Goal: Transaction & Acquisition: Download file/media

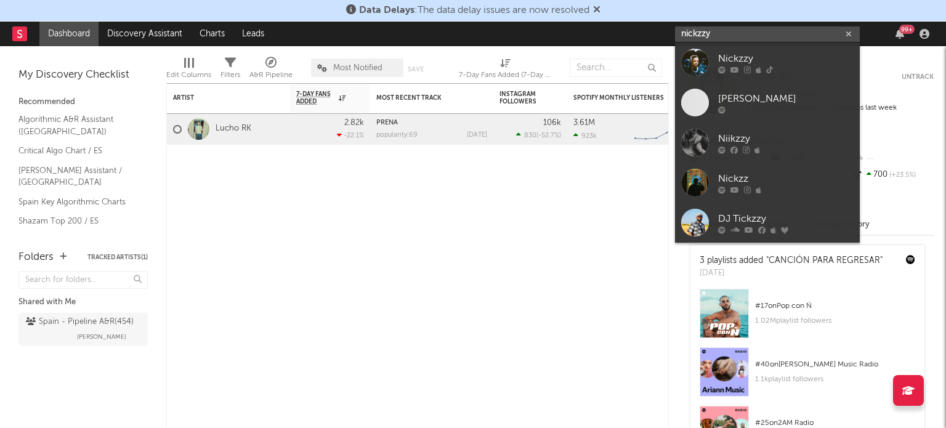
type input "nickzzy"
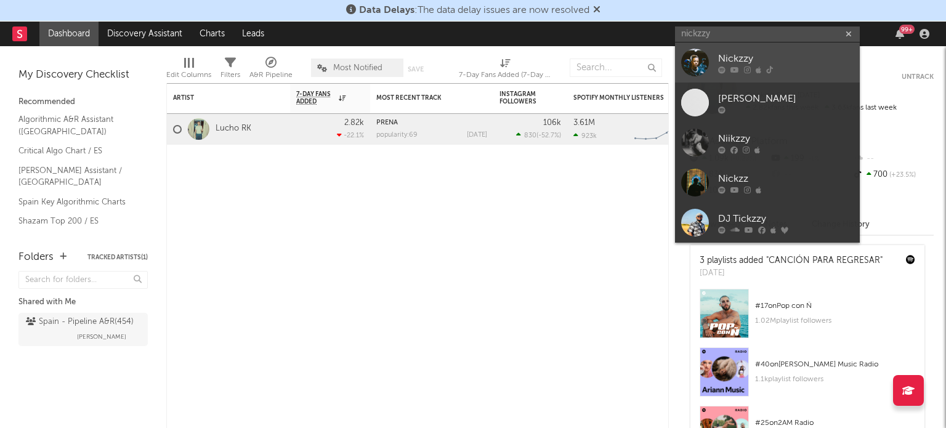
click at [719, 55] on div "Nickzzy" at bounding box center [785, 58] width 135 height 15
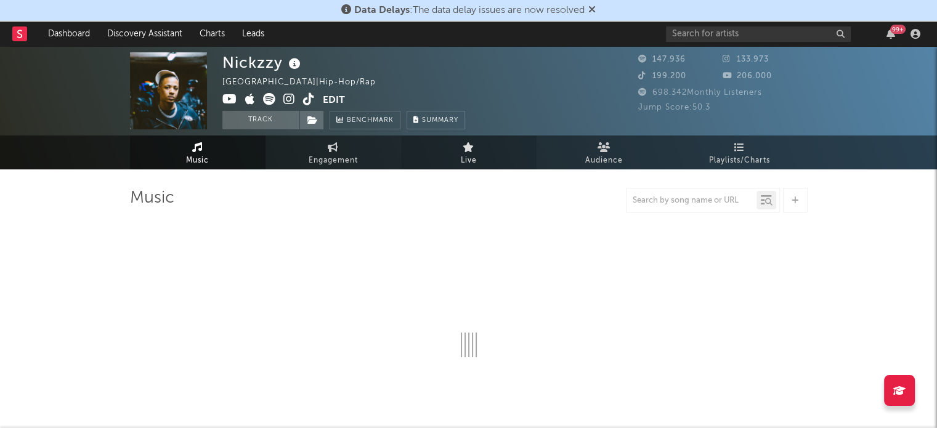
select select "6m"
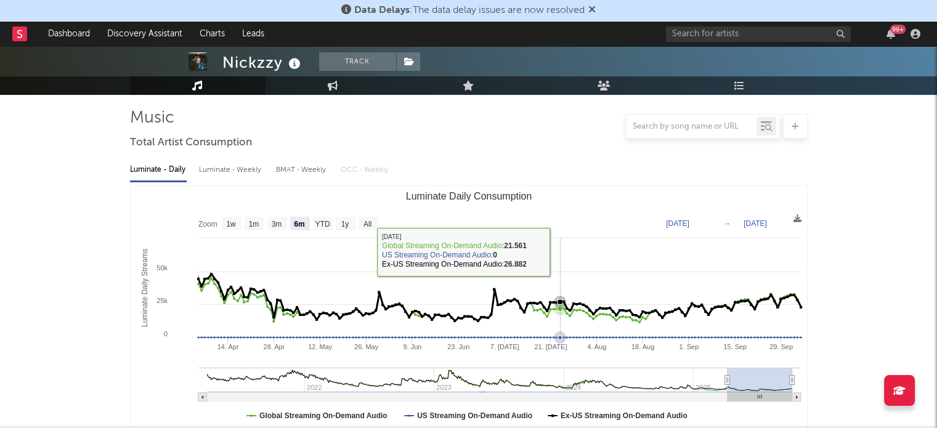
scroll to position [93, 0]
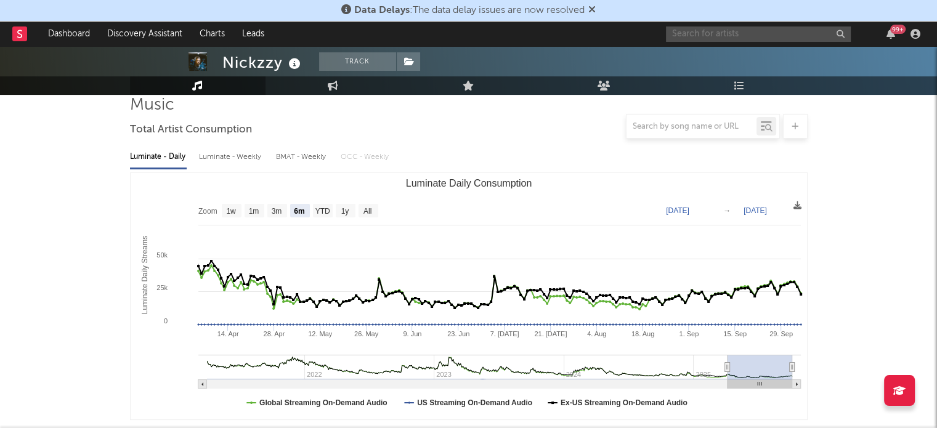
click at [695, 29] on input "text" at bounding box center [758, 33] width 185 height 15
type input "nickzzy"
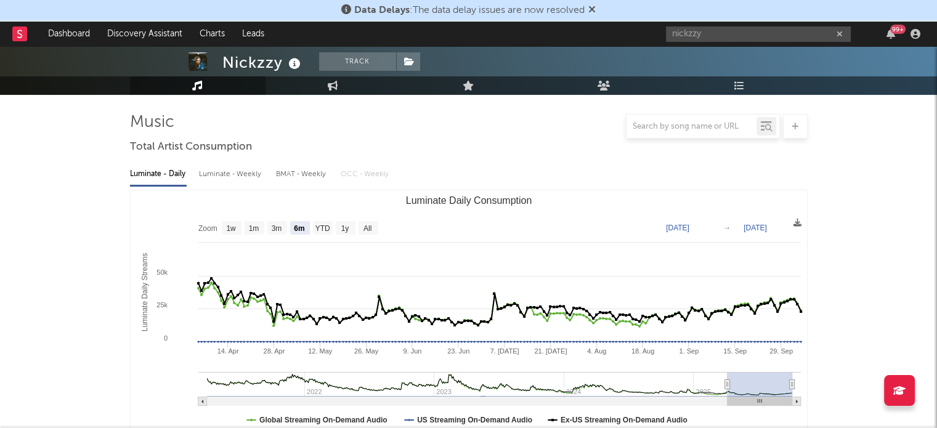
scroll to position [76, 0]
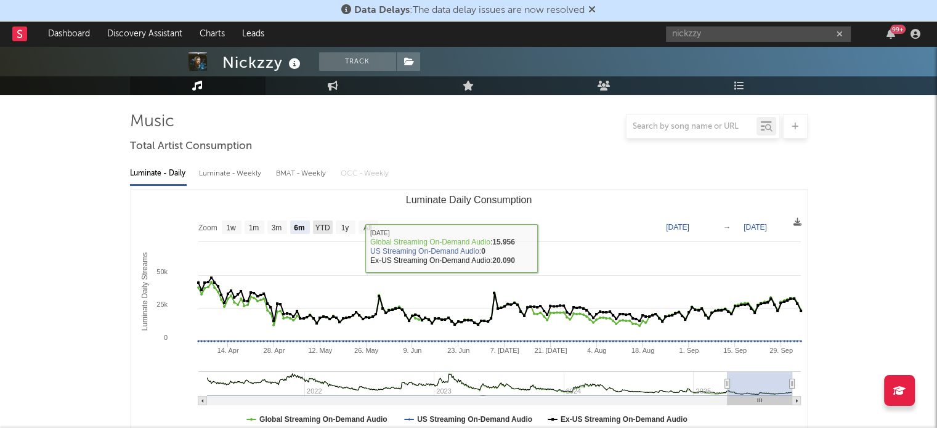
click at [315, 230] on text "YTD" at bounding box center [322, 228] width 15 height 9
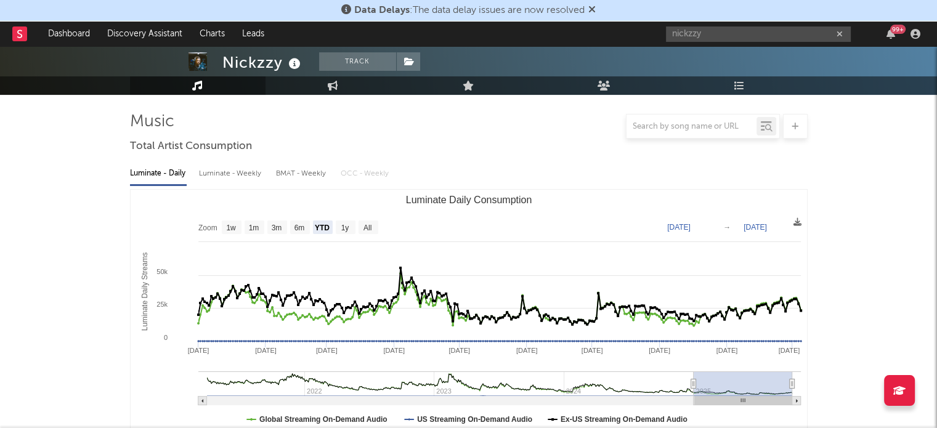
select select "YTD"
type input "[DATE]"
click at [337, 228] on rect "Luminate Daily Consumption" at bounding box center [346, 227] width 20 height 14
select select "1y"
type input "[DATE]"
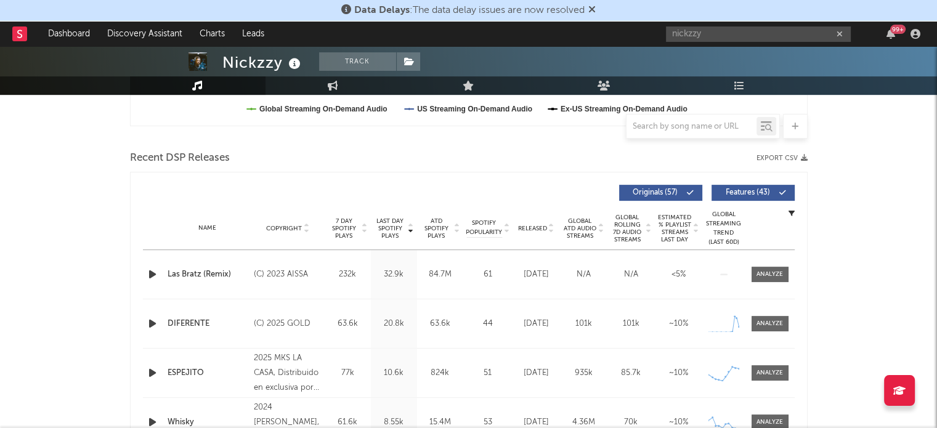
scroll to position [386, 0]
click at [776, 155] on button "Export CSV" at bounding box center [781, 158] width 51 height 7
